Goal: Transaction & Acquisition: Download file/media

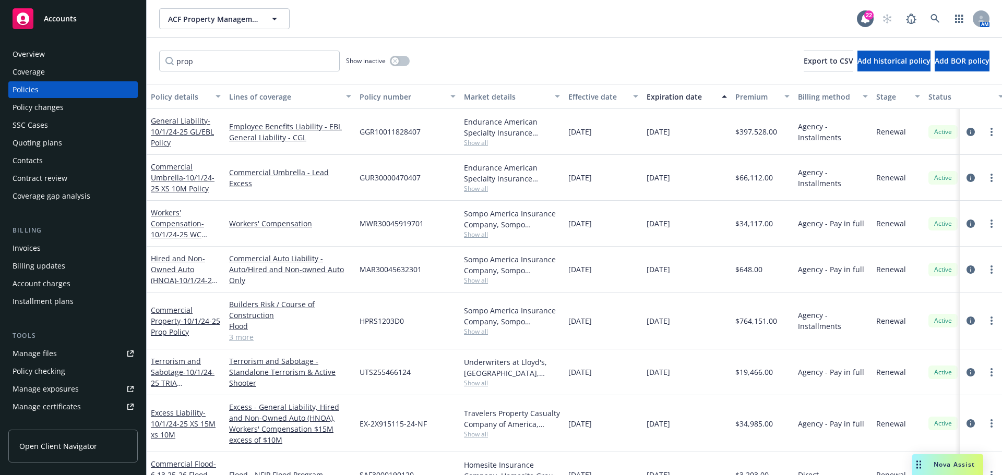
click at [60, 12] on div "Accounts" at bounding box center [73, 18] width 121 height 21
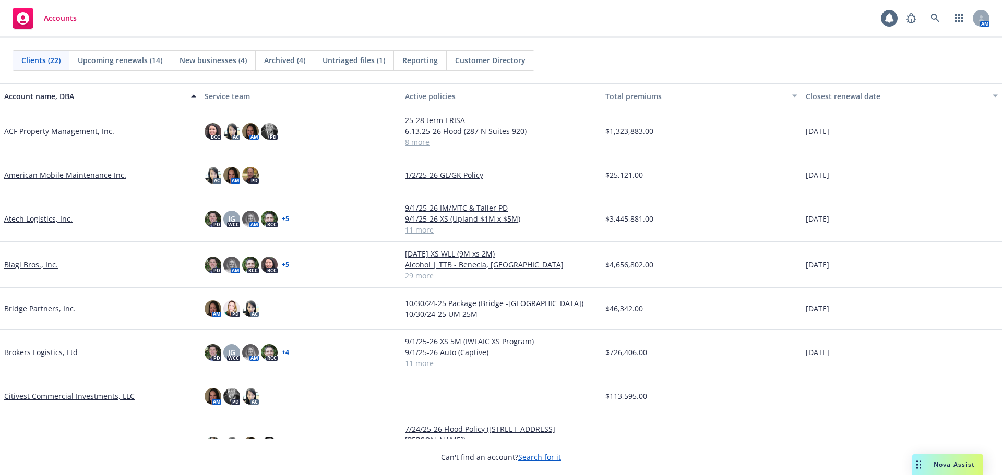
click at [45, 262] on link "Biagi Bros., Inc." at bounding box center [31, 264] width 54 height 11
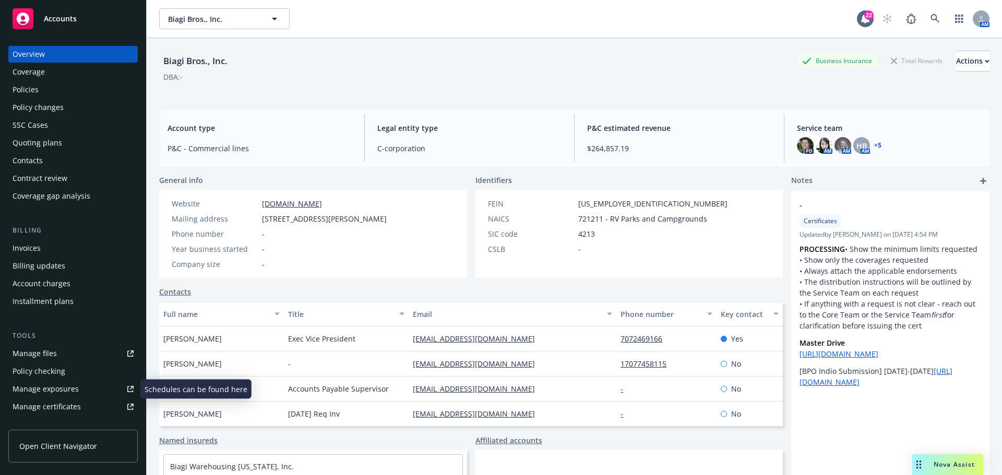
click at [62, 403] on div "Manage certificates" at bounding box center [47, 407] width 68 height 17
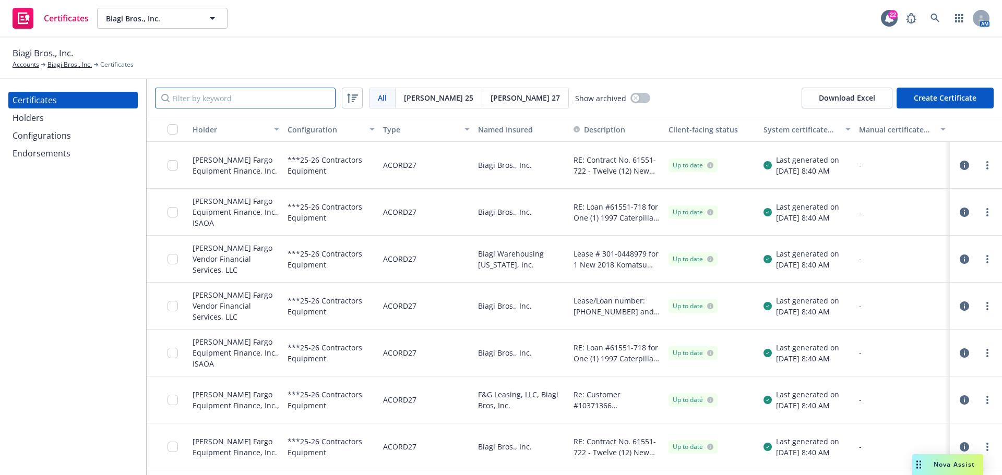
click at [238, 92] on input "Filter by keyword" at bounding box center [245, 98] width 181 height 21
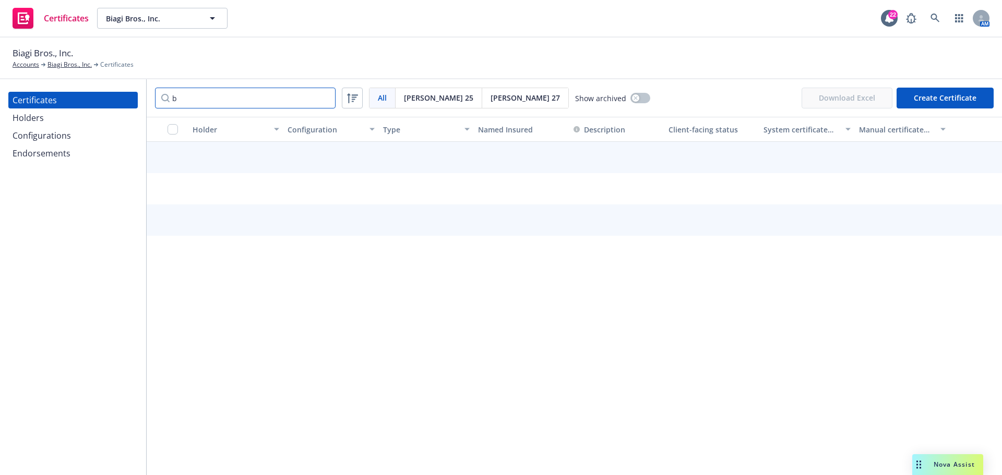
type input "b"
click at [82, 119] on div "Holders" at bounding box center [73, 118] width 121 height 17
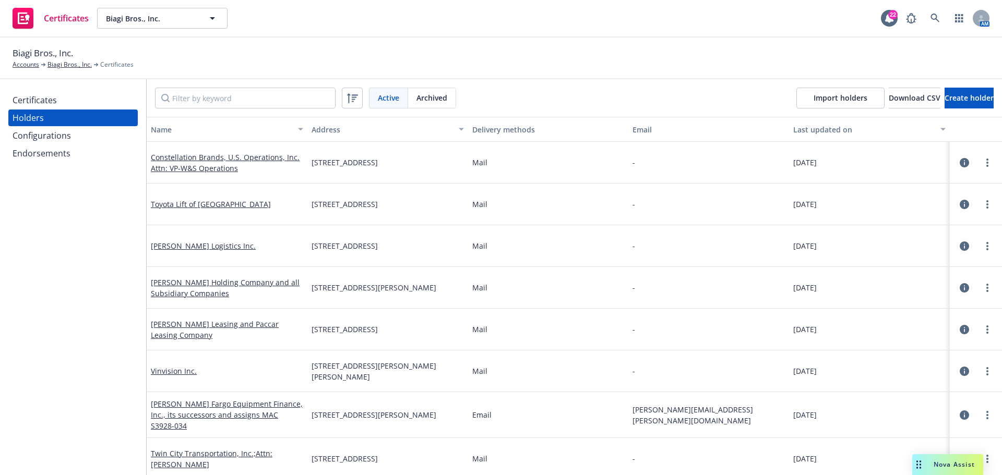
click at [217, 102] on input "Filter by keyword" at bounding box center [245, 98] width 181 height 21
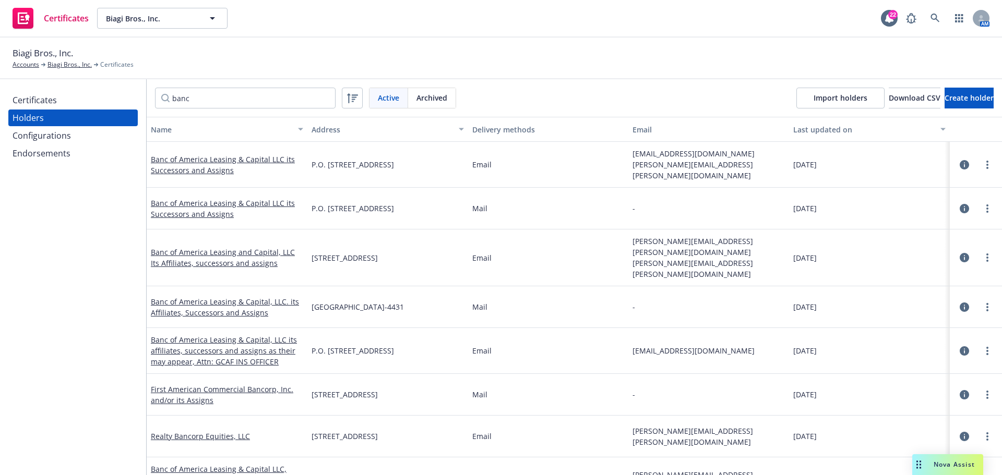
type input "banc"
click at [960, 253] on icon "button" at bounding box center [964, 257] width 9 height 9
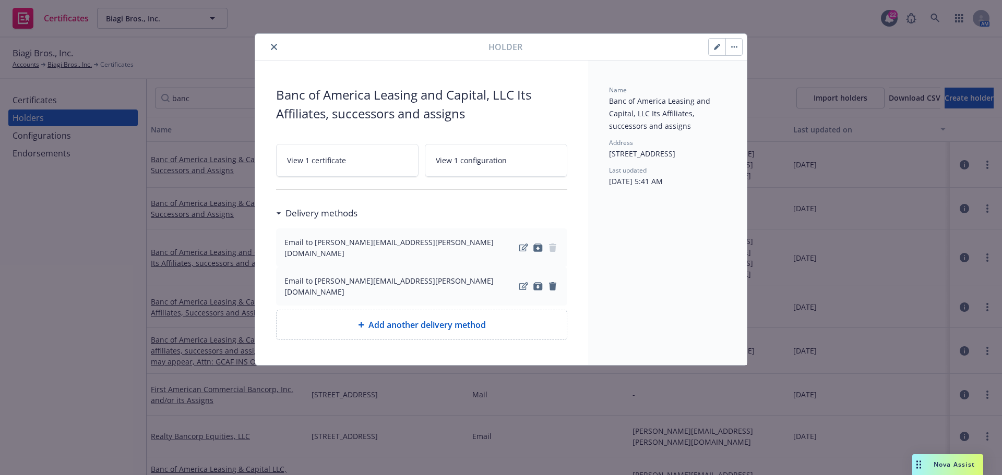
click at [350, 157] on link "View 1 certificate" at bounding box center [347, 160] width 142 height 33
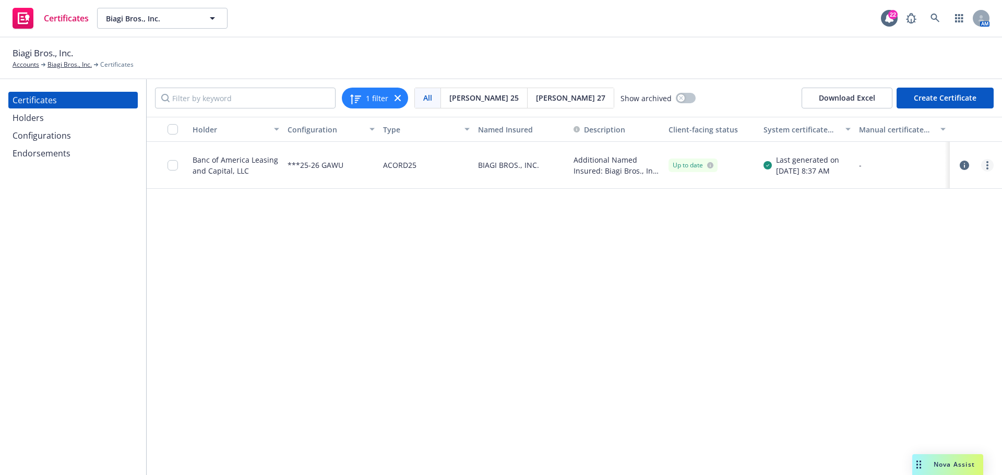
click at [990, 164] on link "more" at bounding box center [987, 165] width 13 height 13
click at [752, 245] on div "Holder Configuration Type Named Insured Description Client-facing status System…" at bounding box center [574, 296] width 855 height 358
click at [178, 165] on div at bounding box center [175, 165] width 17 height 34
click at [212, 164] on div "Banc of America Leasing and Capital, LLC" at bounding box center [236, 165] width 87 height 22
click at [172, 165] on input "checkbox" at bounding box center [172, 165] width 10 height 10
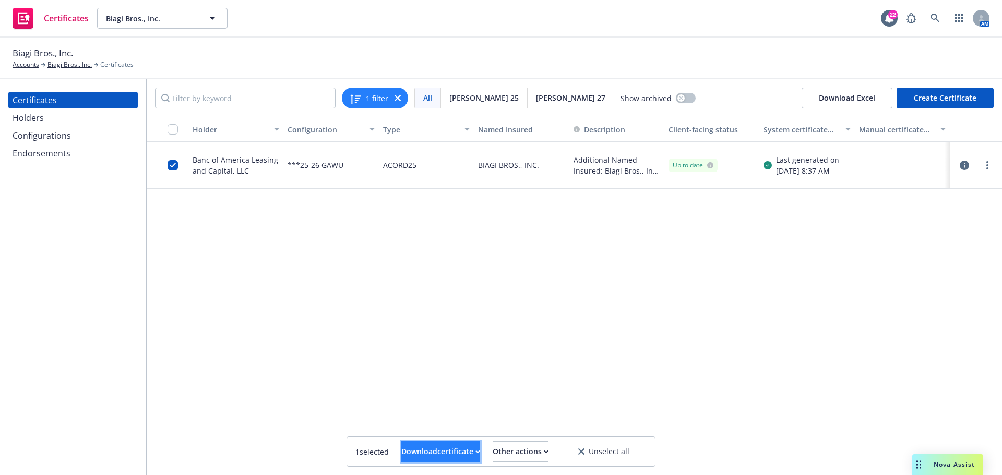
click at [441, 456] on div "Download certificate" at bounding box center [440, 452] width 79 height 20
click at [442, 409] on link "Download editable file" at bounding box center [387, 405] width 121 height 21
click at [310, 266] on div "Holder Configuration Type Named Insured Description Client-facing status System…" at bounding box center [574, 296] width 855 height 358
click at [58, 123] on div "Holders" at bounding box center [73, 118] width 121 height 17
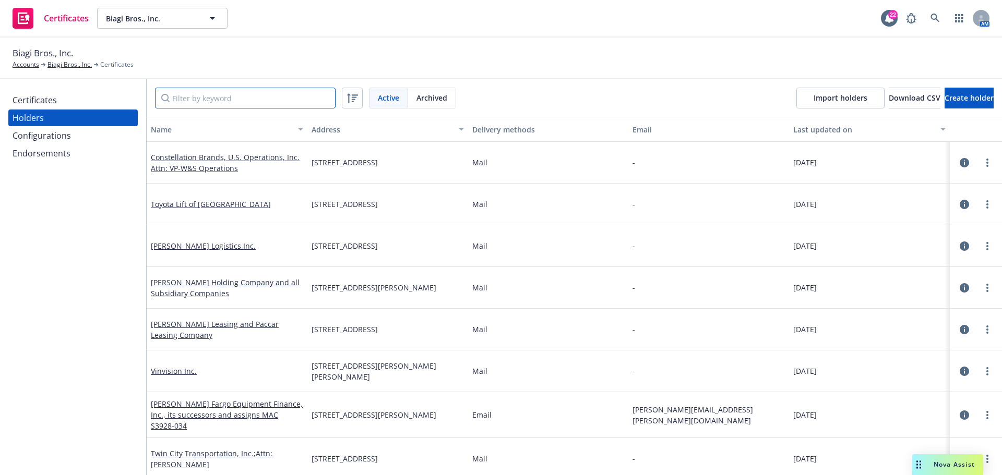
click at [227, 100] on input "Filter by keyword" at bounding box center [245, 98] width 181 height 21
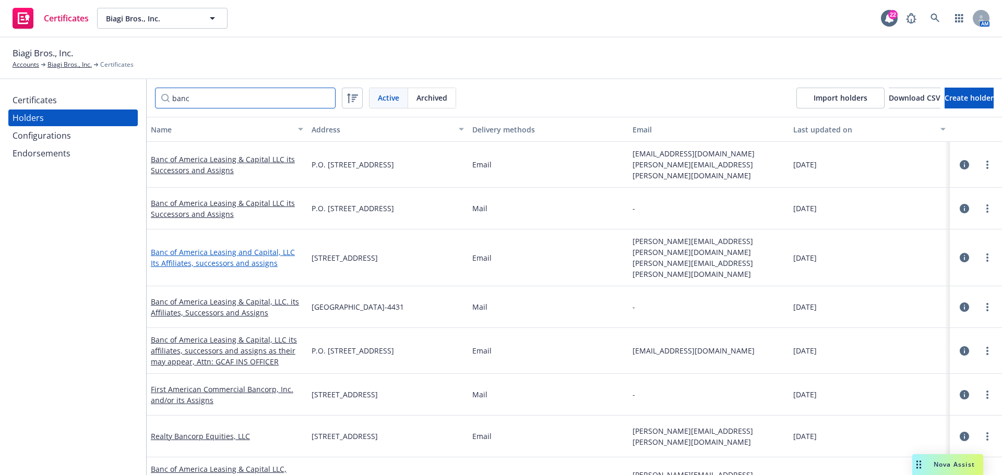
type input "banc"
click at [224, 247] on link "Banc of America Leasing and Capital, LLC Its Affiliates, successors and assigns" at bounding box center [223, 257] width 144 height 21
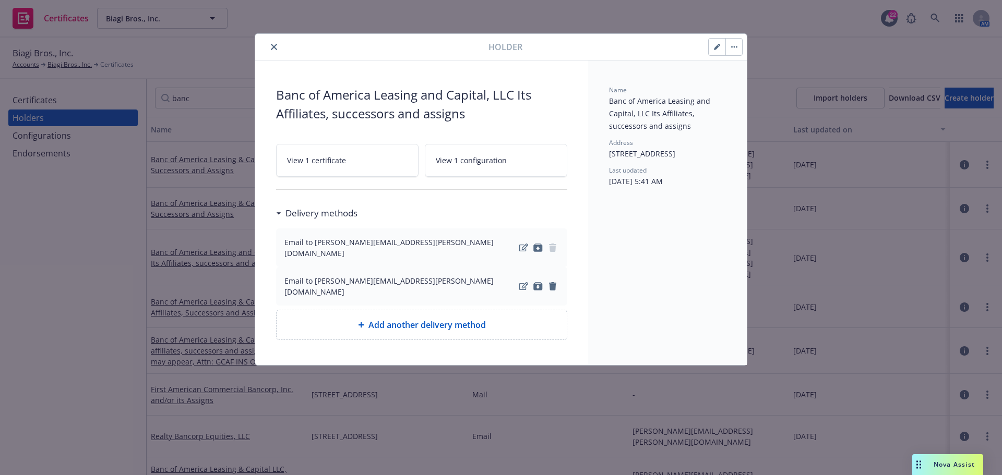
click at [275, 44] on icon "close" at bounding box center [274, 47] width 6 height 6
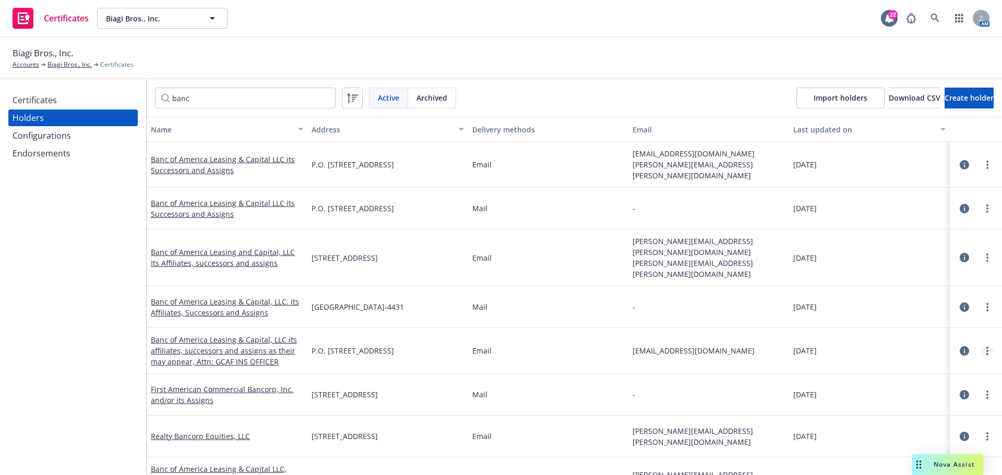
click at [986, 350] on circle "more" at bounding box center [987, 351] width 2 height 2
click at [939, 390] on link "View certificates" at bounding box center [927, 395] width 115 height 21
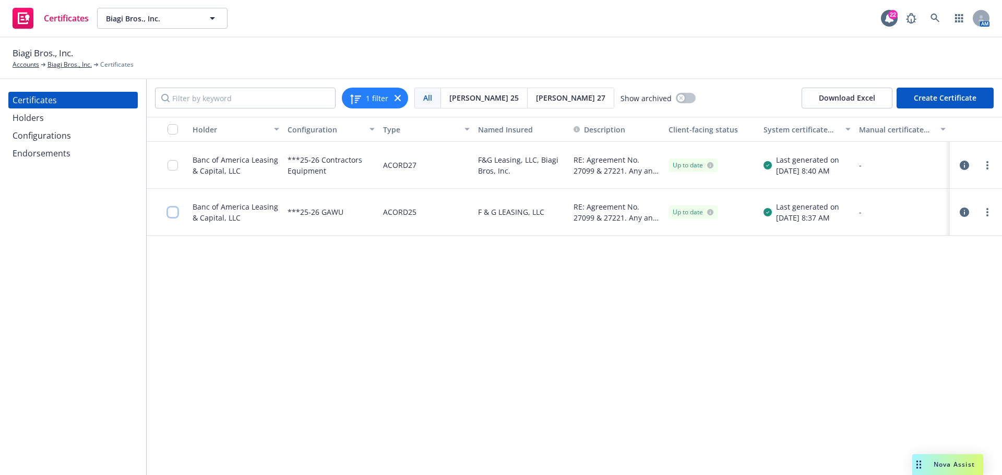
click at [173, 214] on input "checkbox" at bounding box center [172, 212] width 10 height 10
click at [174, 169] on input "checkbox" at bounding box center [172, 165] width 10 height 10
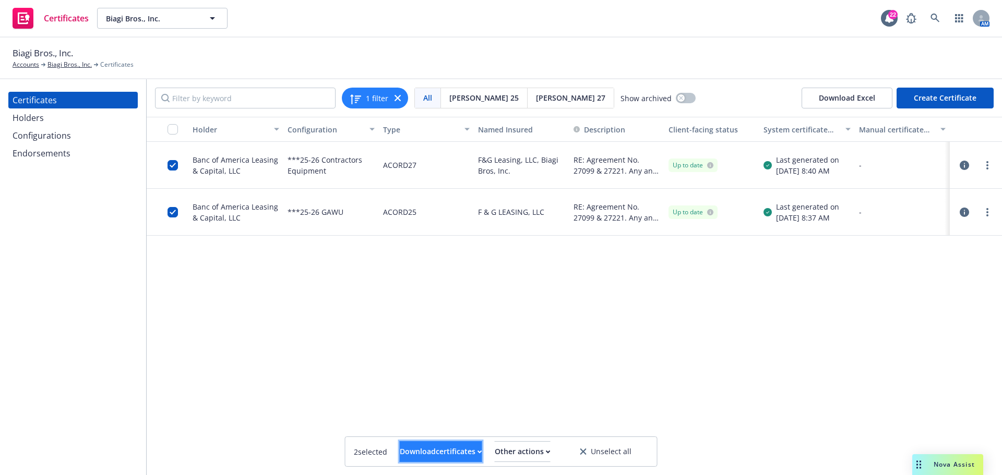
click at [438, 458] on div "Download certificates" at bounding box center [441, 452] width 82 height 20
click at [440, 426] on link "Download uneditable files" at bounding box center [387, 426] width 125 height 21
